Goal: Participate in discussion

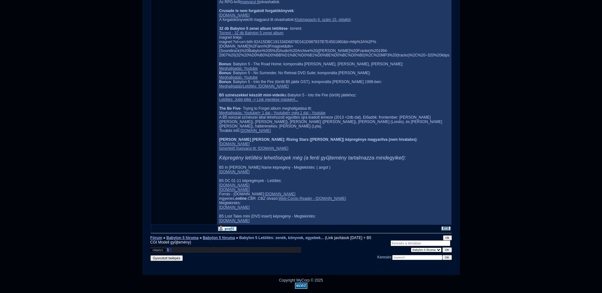
scroll to position [295, 0]
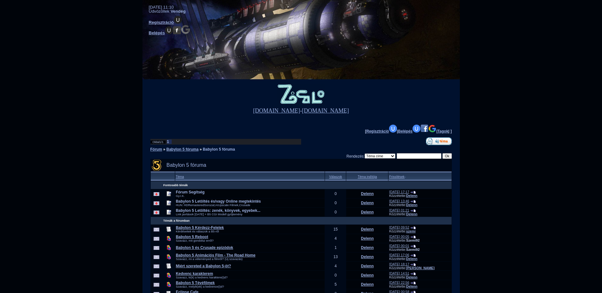
drag, startPoint x: 108, startPoint y: 78, endPoint x: 104, endPoint y: 68, distance: 11.1
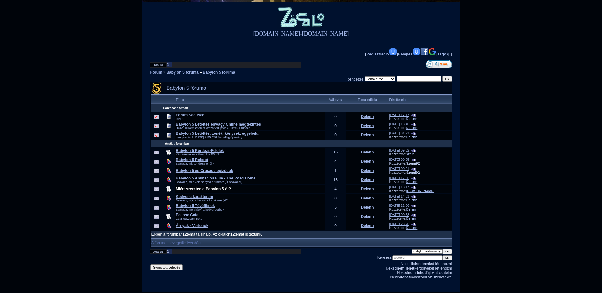
scroll to position [95, 0]
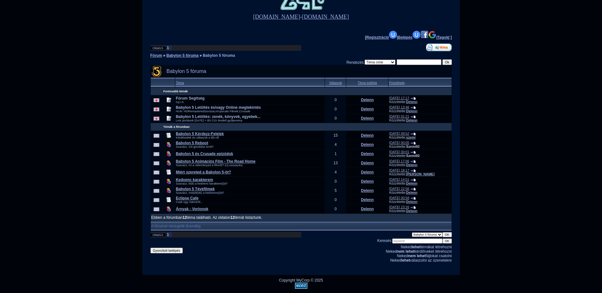
click at [209, 204] on div "Csak úgy, bármiről..." at bounding box center [250, 202] width 149 height 3
click at [204, 177] on td "Miért szereted a Babylon 5-öt?" at bounding box center [250, 172] width 150 height 9
click at [206, 175] on link "Miért szereted a Babylon 5-öt?" at bounding box center [203, 172] width 55 height 4
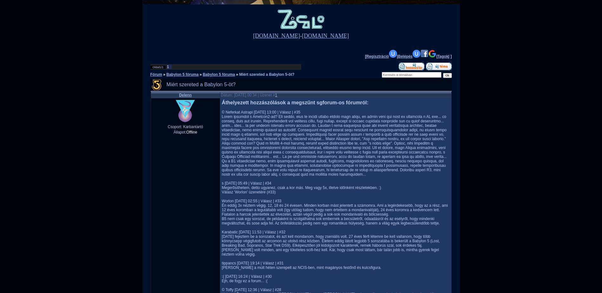
scroll to position [95, 0]
